Goal: Task Accomplishment & Management: Complete application form

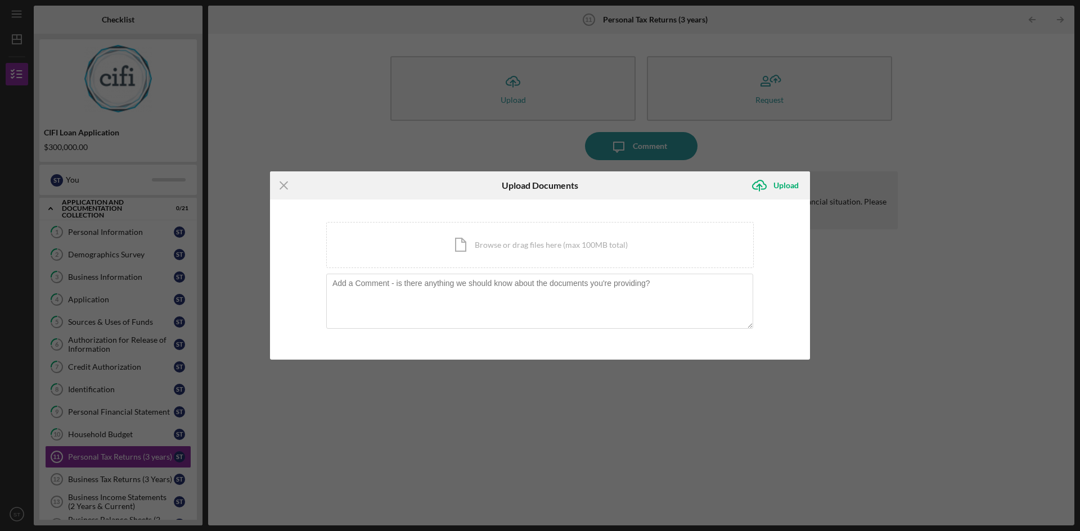
scroll to position [184, 0]
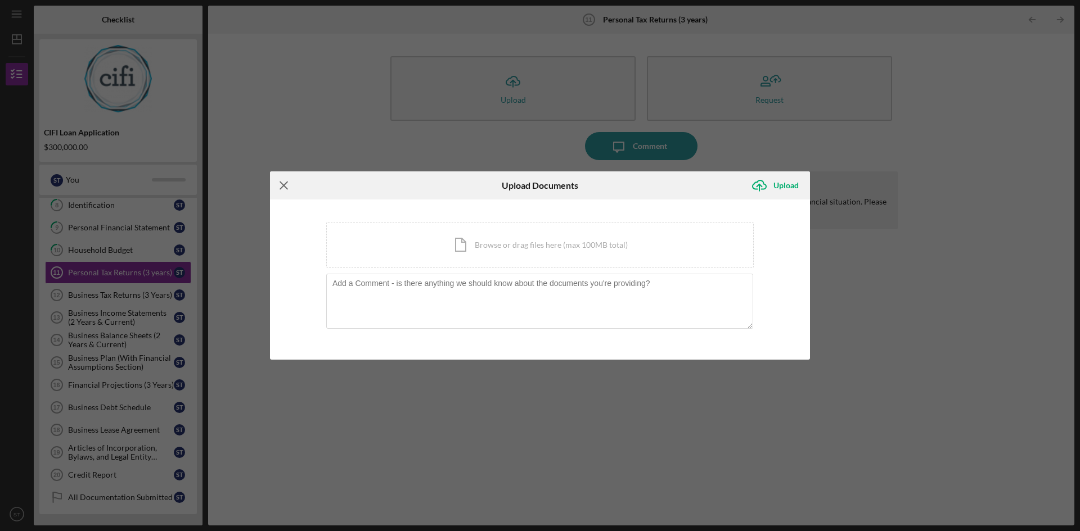
click at [277, 183] on icon "Icon/Menu Close" at bounding box center [284, 185] width 28 height 28
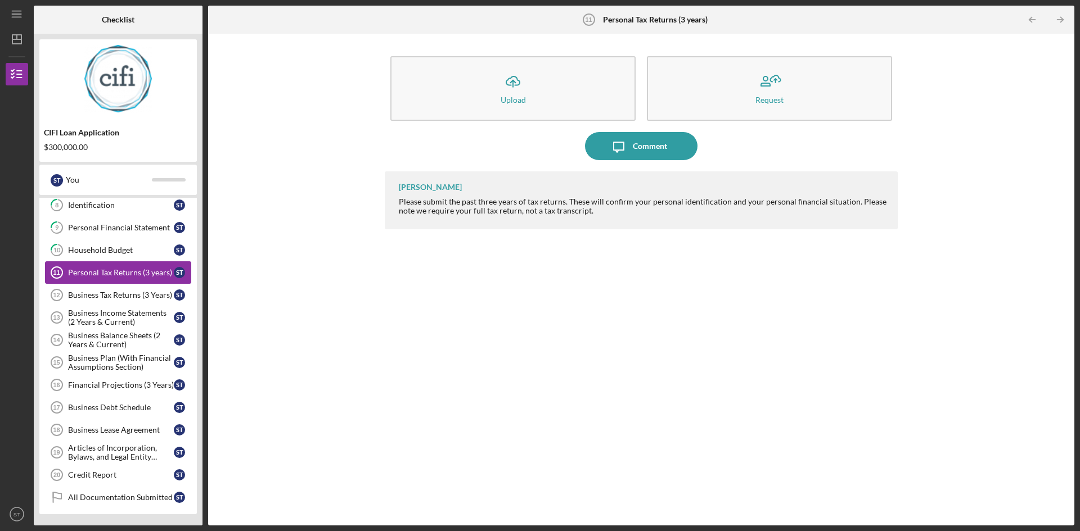
click at [80, 272] on div "Personal Tax Returns (3 years)" at bounding box center [121, 272] width 106 height 9
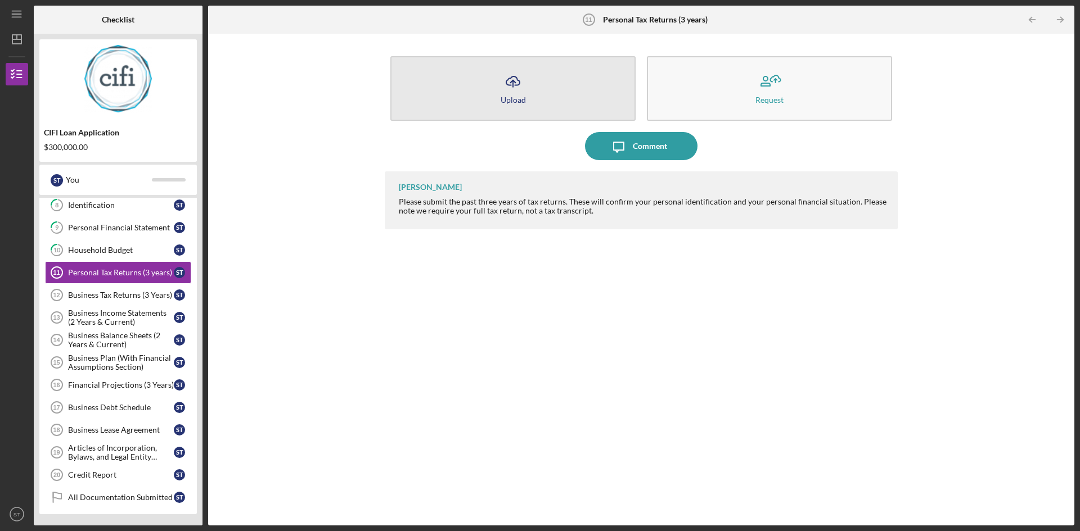
click at [498, 91] on button "Icon/Upload Upload" at bounding box center [512, 88] width 245 height 65
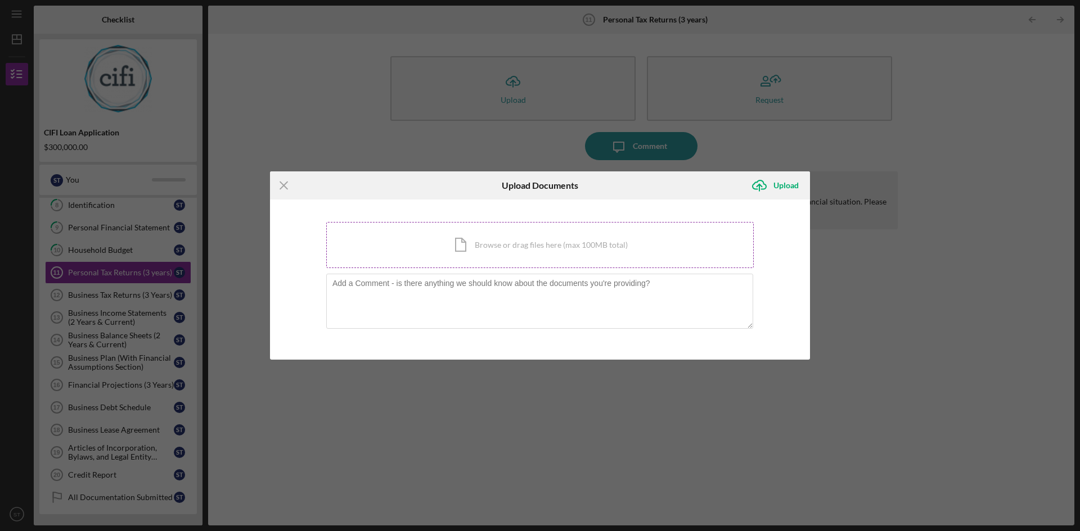
click at [461, 240] on div "Icon/Document Browse or drag files here (max 100MB total) Tap to choose files o…" at bounding box center [539, 245] width 427 height 46
click at [462, 242] on div "Icon/Document Browse or drag files here (max 100MB total) Tap to choose files o…" at bounding box center [539, 245] width 427 height 46
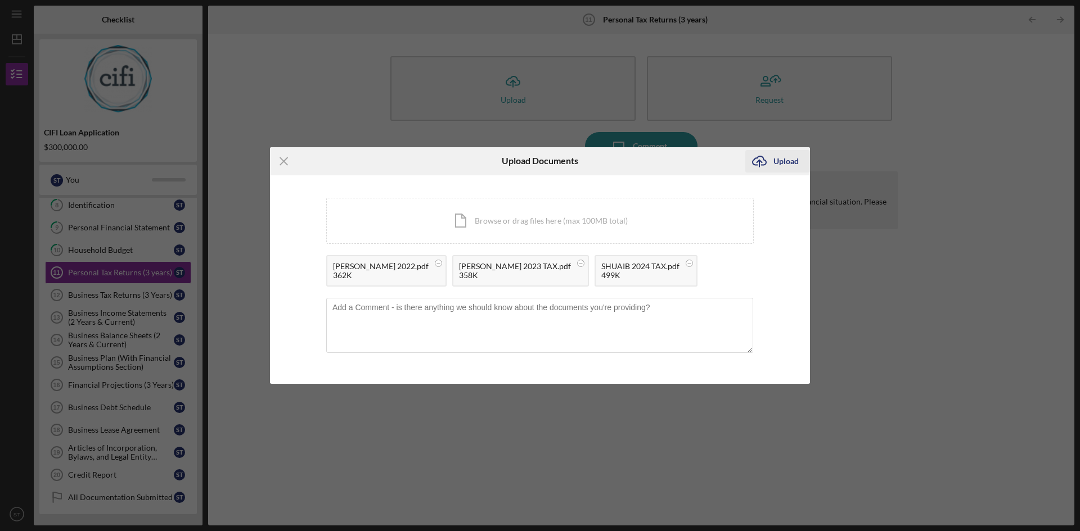
click at [779, 160] on div "Upload" at bounding box center [785, 161] width 25 height 22
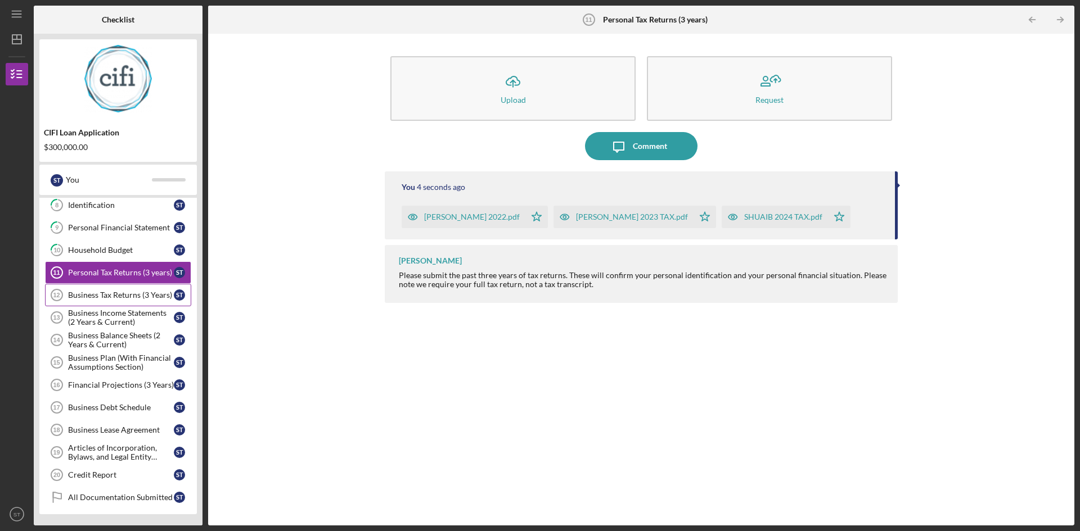
click at [89, 294] on div "Business Tax Returns (3 Years)" at bounding box center [121, 295] width 106 height 9
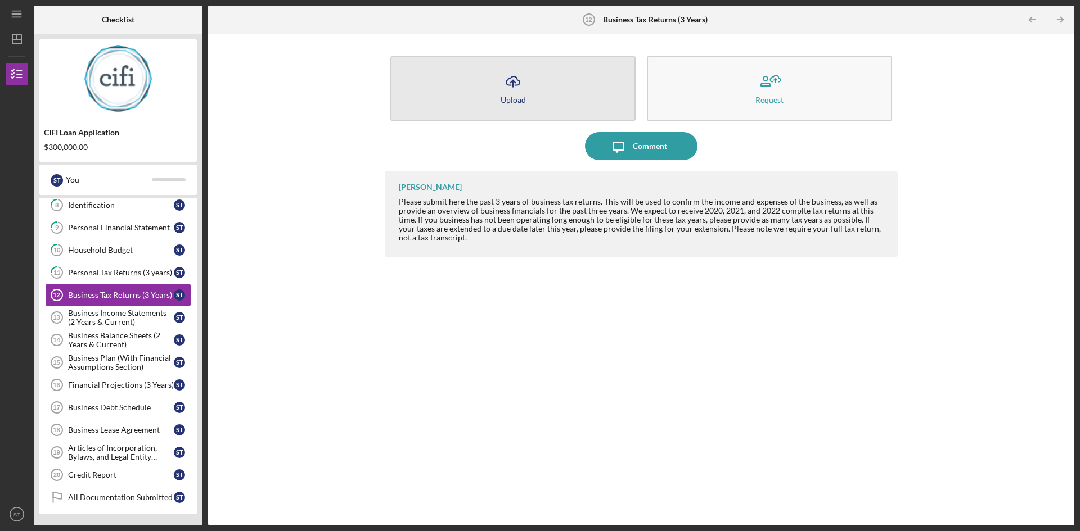
click at [502, 80] on icon "Icon/Upload" at bounding box center [513, 81] width 28 height 28
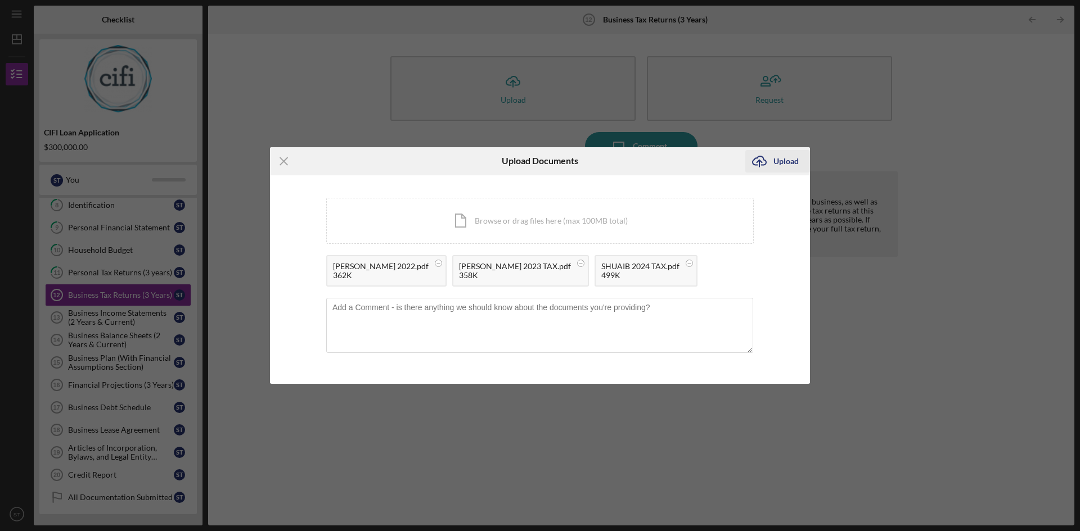
click at [786, 162] on div "Upload" at bounding box center [785, 161] width 25 height 22
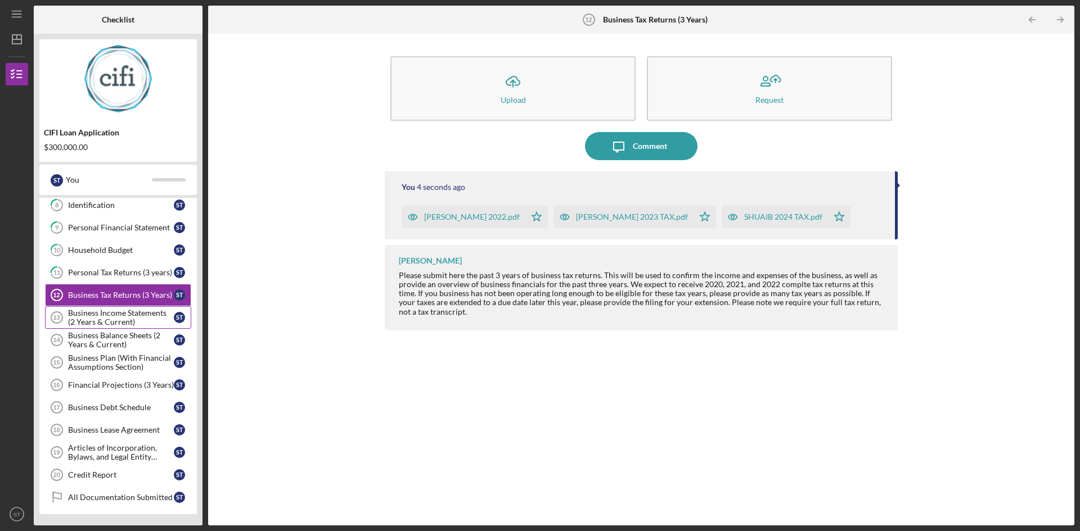
click at [110, 319] on div "Business Income Statements (2 Years & Current)" at bounding box center [121, 318] width 106 height 18
